Goal: Task Accomplishment & Management: Complete application form

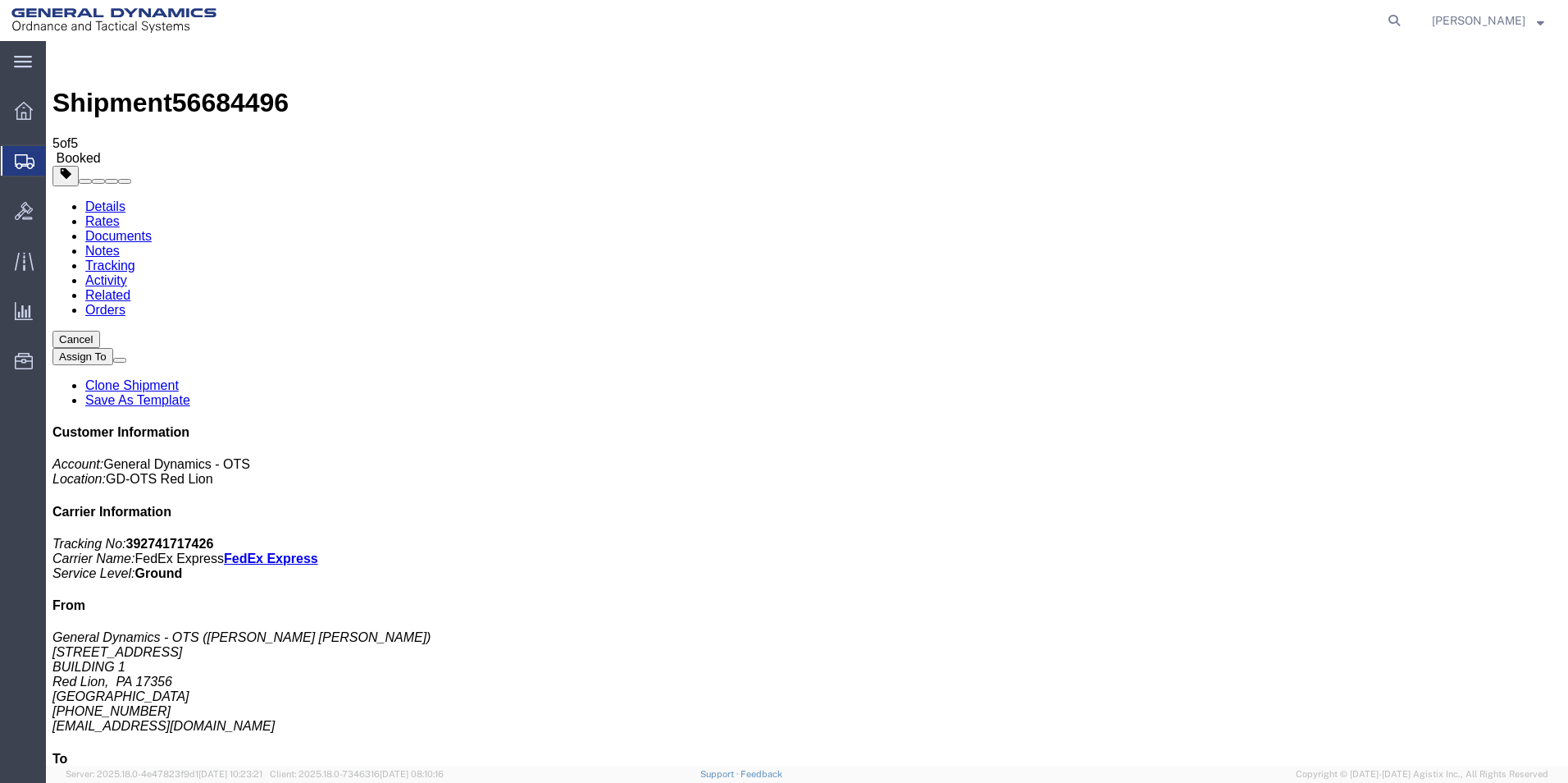
click at [0, 0] on span "Create Shipment" at bounding box center [0, 0] width 0 height 0
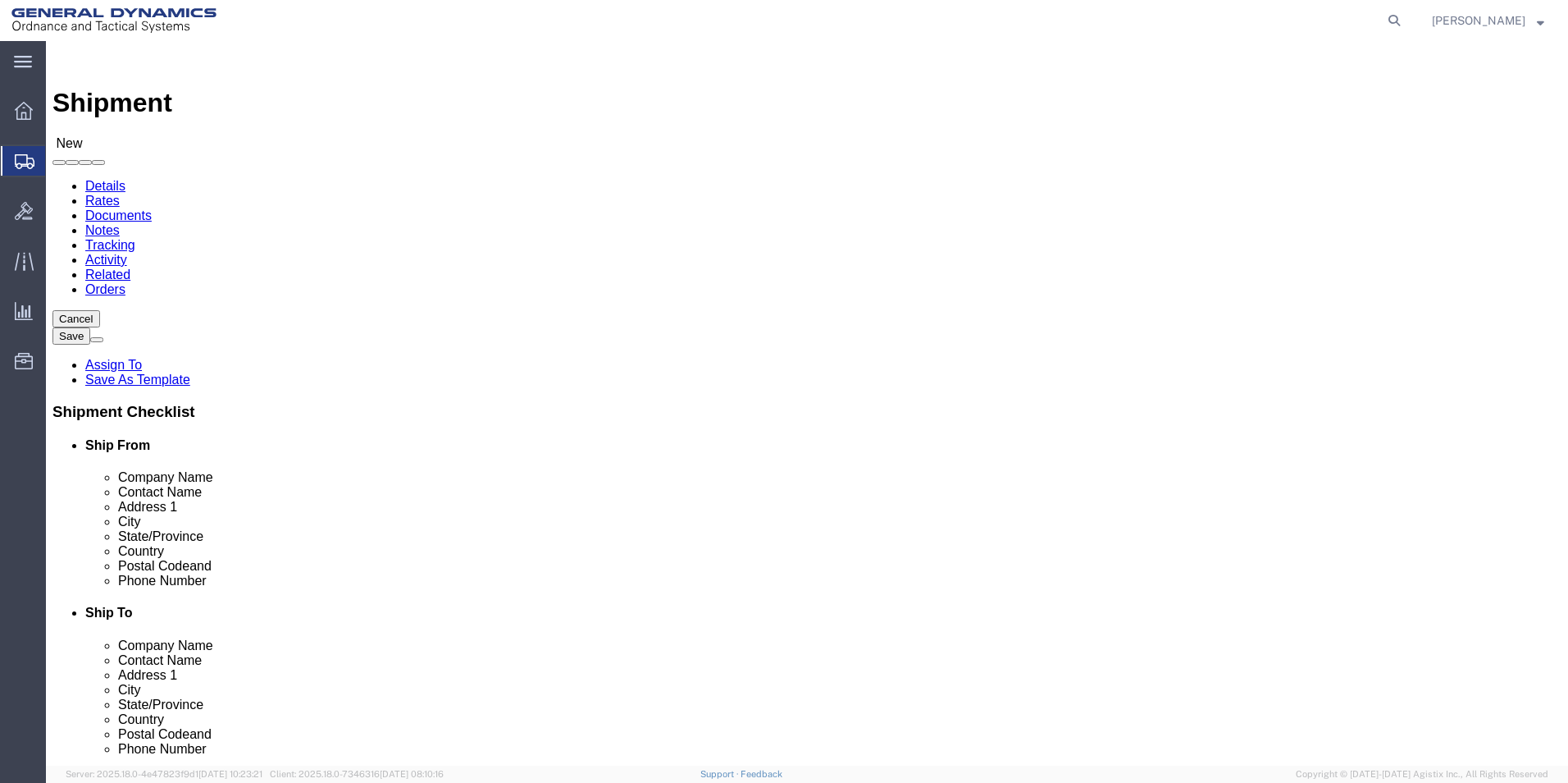
scroll to position [3, 0]
select select "310"
select select "PA"
drag, startPoint x: 319, startPoint y: 277, endPoint x: 65, endPoint y: 252, distance: 255.2
click div "Location GD-OTS Red Lion Select My Profile Location GD-OTS [GEOGRAPHIC_DATA] (C…"
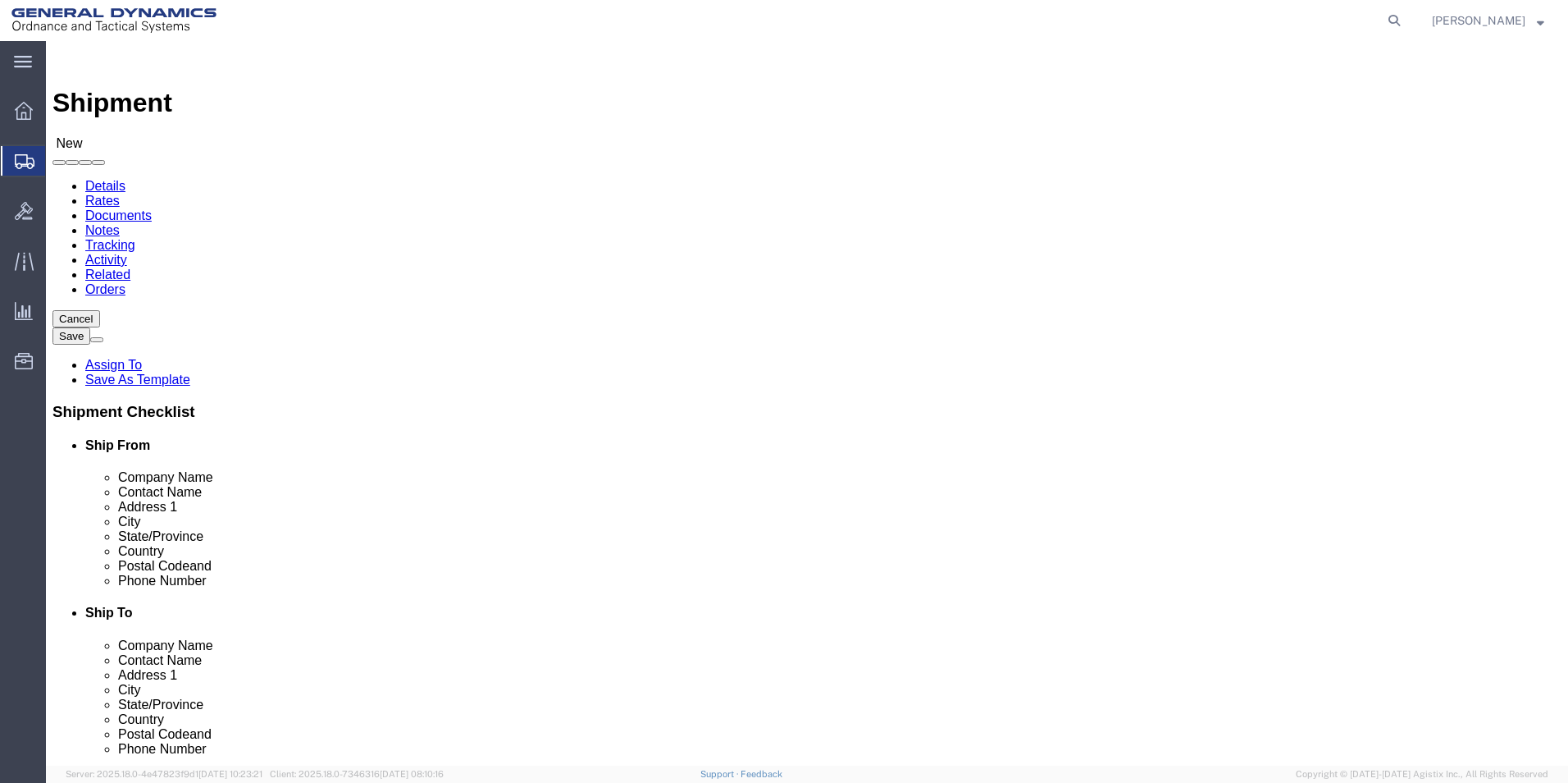
type input "REDLPAHIG0"
click input "text"
type input "b"
type input "[PERSON_NAME] [PERSON_NAME]"
click input "text"
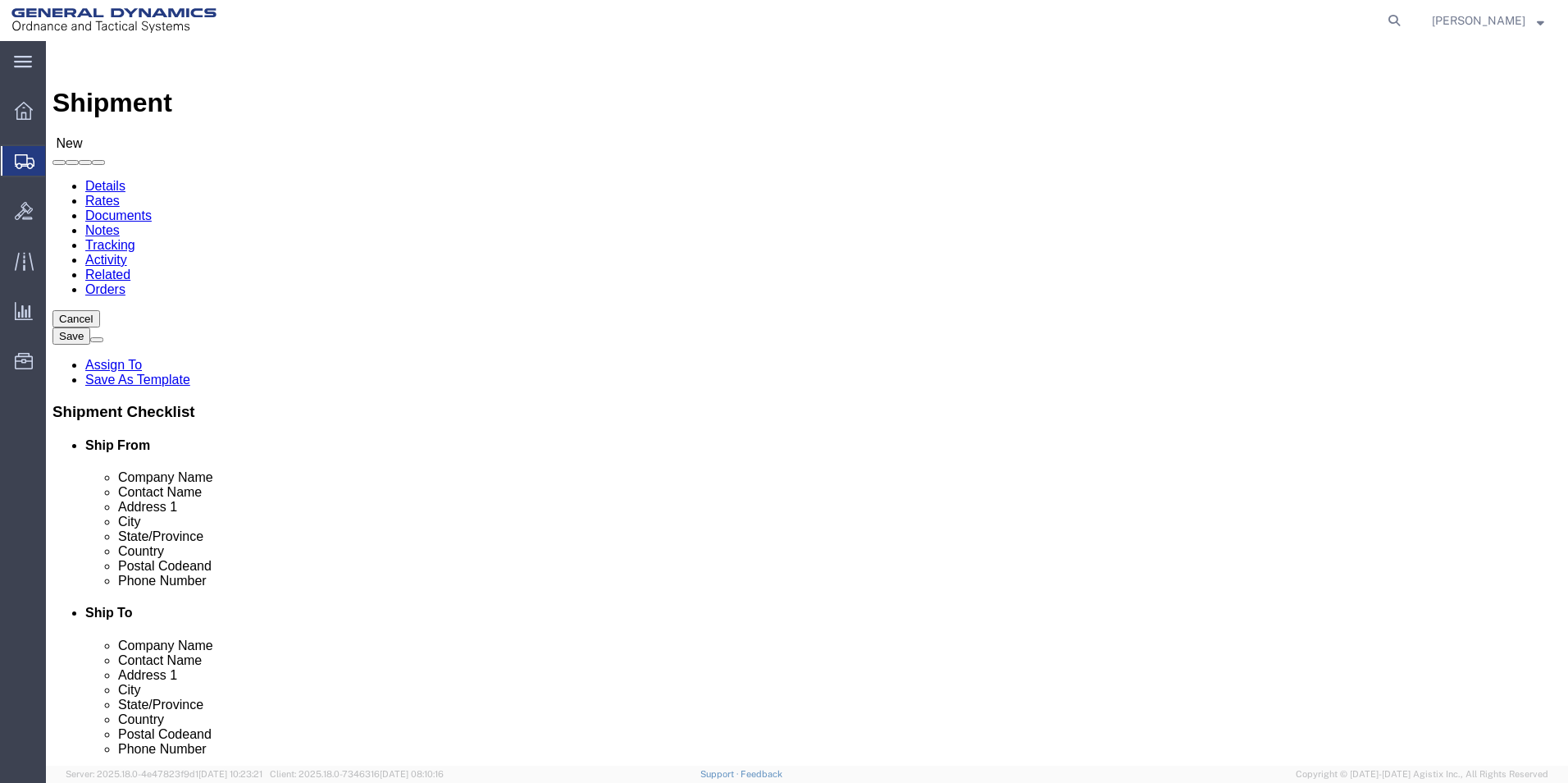
type input "[EMAIL_ADDRESS][DOMAIN_NAME]"
click input "text"
